Goal: Information Seeking & Learning: Learn about a topic

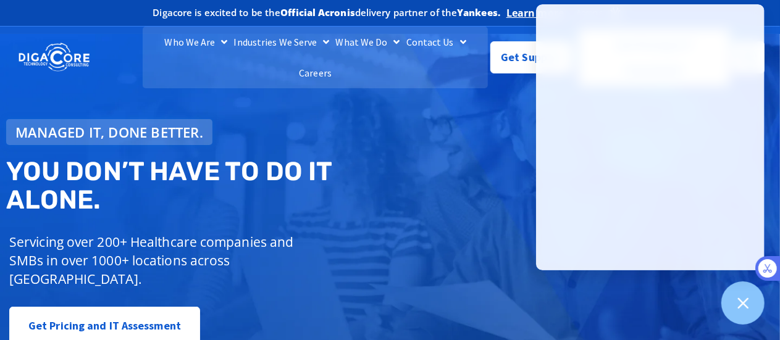
click at [116, 24] on div "Digacore is excited to be the Official Acronis delivery partner of the Yankees.…" at bounding box center [390, 13] width 762 height 26
click at [754, 297] on div at bounding box center [743, 303] width 45 height 45
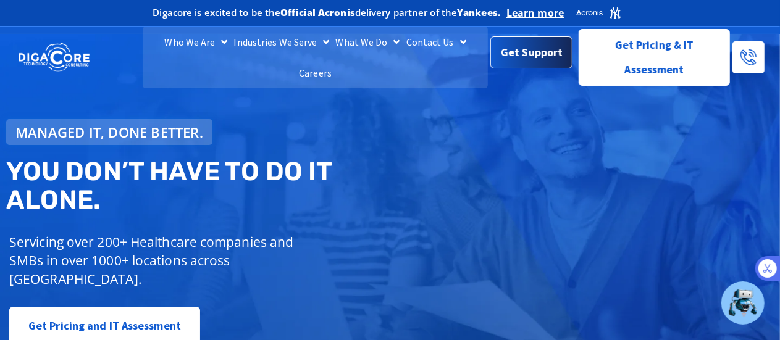
click at [535, 67] on div "Get Support" at bounding box center [531, 57] width 82 height 32
click at [526, 53] on span "Get Support" at bounding box center [532, 52] width 62 height 25
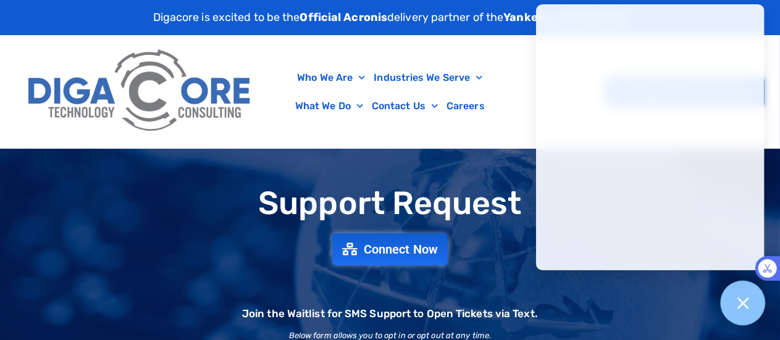
click at [739, 305] on icon at bounding box center [743, 303] width 16 height 16
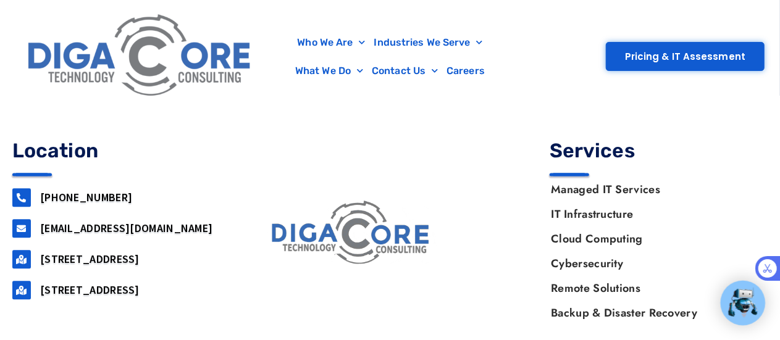
scroll to position [1324, 0]
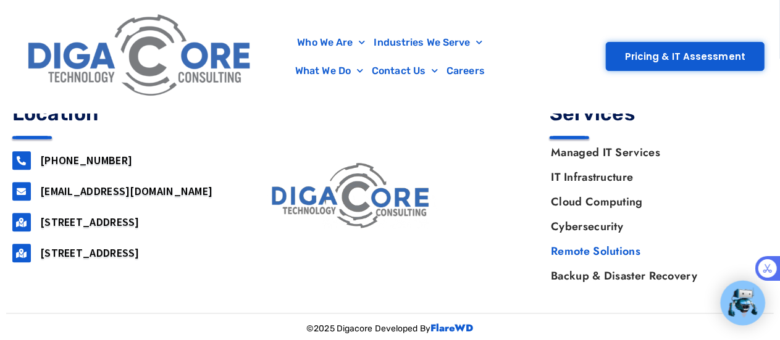
click at [573, 251] on link "Remote Solutions" at bounding box center [653, 251] width 229 height 25
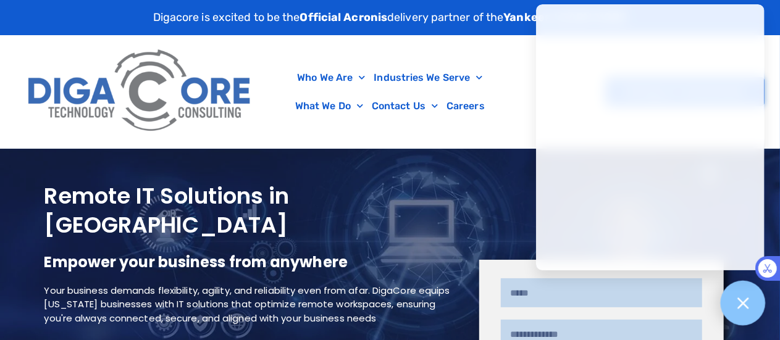
click at [727, 297] on div at bounding box center [743, 303] width 45 height 45
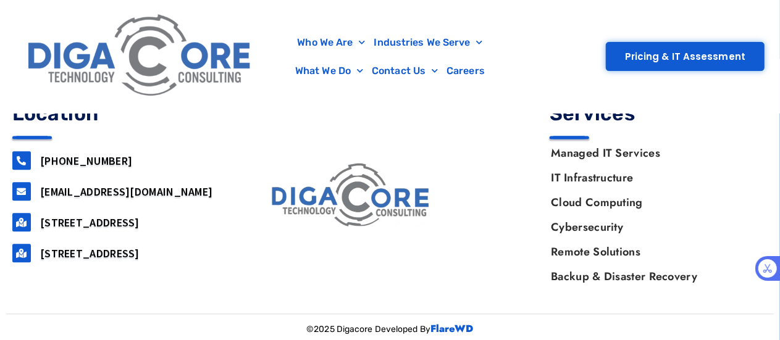
scroll to position [1324, 0]
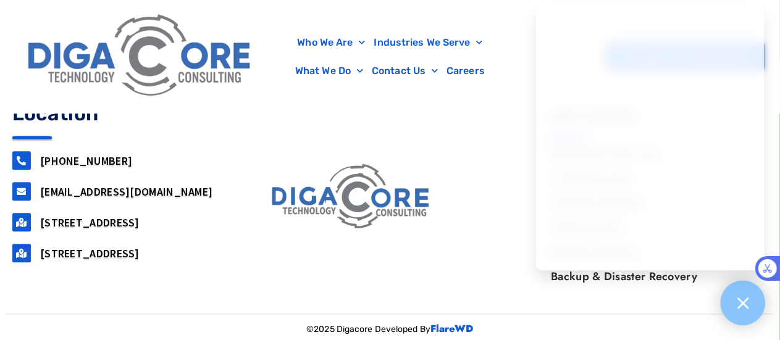
click at [744, 306] on icon at bounding box center [743, 303] width 16 height 16
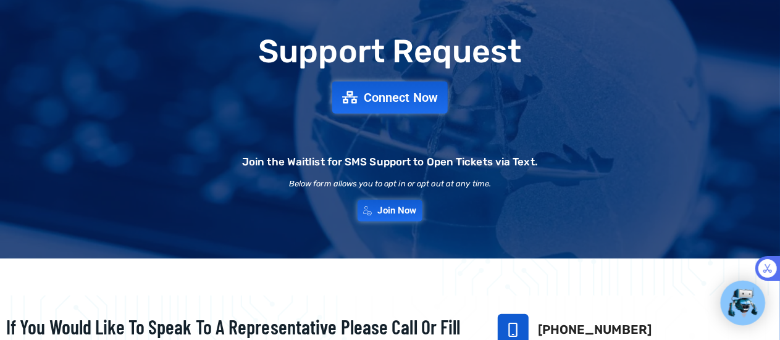
scroll to position [0, 0]
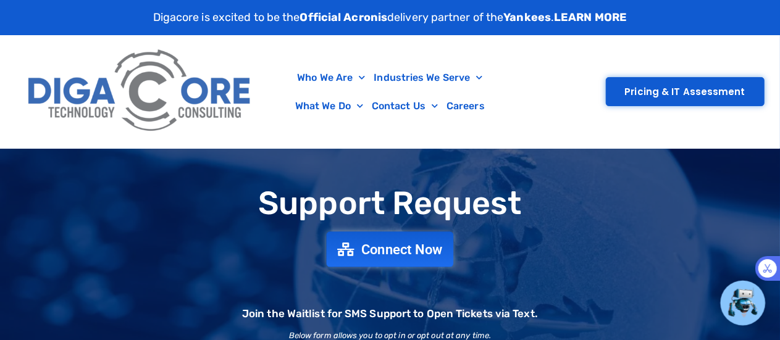
click at [364, 250] on span "Connect Now" at bounding box center [402, 250] width 82 height 14
